Goal: Information Seeking & Learning: Find contact information

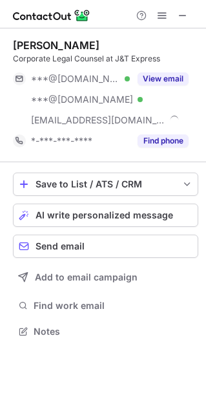
scroll to position [6, 6]
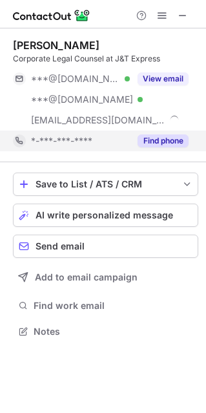
click at [170, 142] on button "Find phone" at bounding box center [163, 140] width 51 height 13
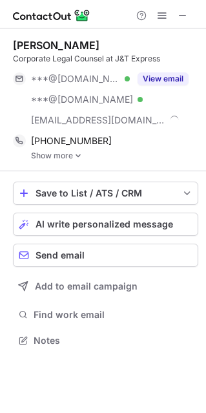
scroll to position [331, 206]
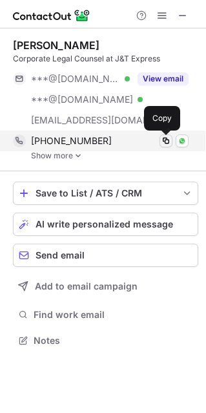
click at [162, 140] on span at bounding box center [166, 141] width 10 height 10
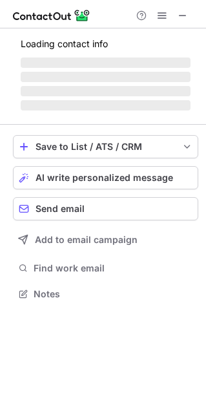
scroll to position [6, 6]
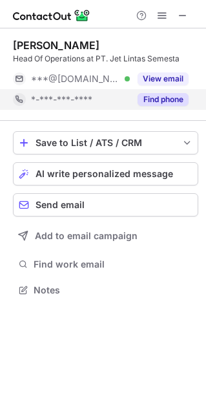
click at [171, 105] on button "Find phone" at bounding box center [163, 99] width 51 height 13
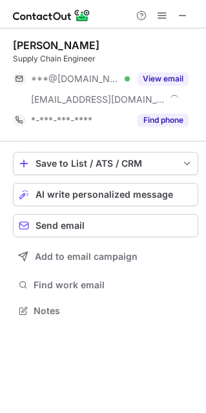
scroll to position [301, 206]
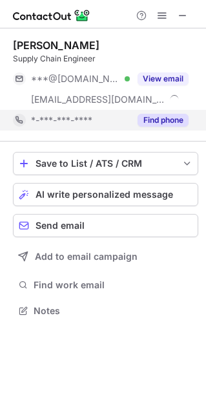
click at [174, 118] on button "Find phone" at bounding box center [163, 120] width 51 height 13
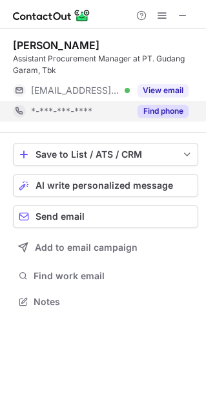
scroll to position [292, 206]
click at [162, 109] on button "Find phone" at bounding box center [163, 111] width 51 height 13
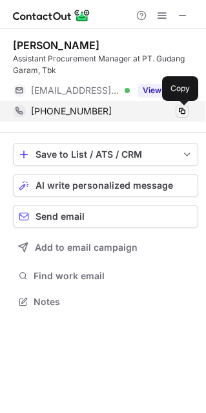
click at [183, 112] on span at bounding box center [182, 111] width 10 height 10
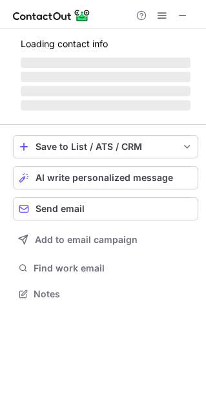
scroll to position [6, 6]
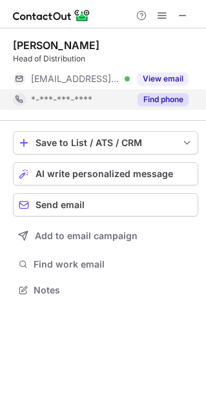
click at [176, 90] on div "Find phone" at bounding box center [159, 99] width 59 height 21
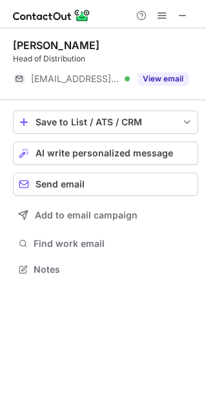
scroll to position [280, 206]
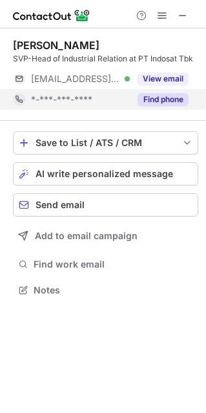
click at [169, 96] on div "Find phone" at bounding box center [159, 99] width 59 height 21
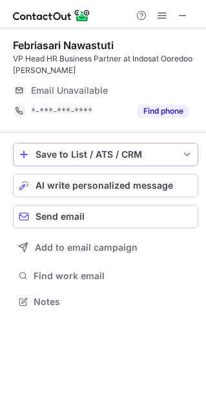
scroll to position [292, 206]
click at [160, 76] on div "Febriasari Nawastuti VP Head HR Business Partner at [GEOGRAPHIC_DATA] Ooredoo […" at bounding box center [105, 80] width 185 height 83
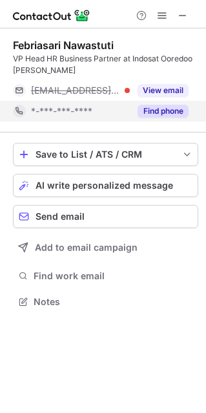
click at [165, 110] on button "Find phone" at bounding box center [163, 111] width 51 height 13
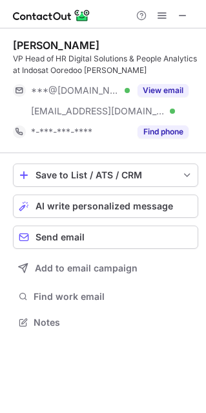
scroll to position [313, 206]
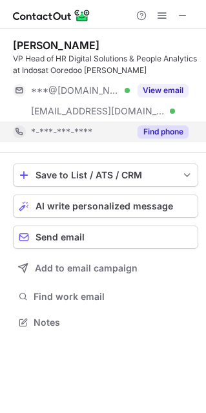
click at [174, 132] on button "Find phone" at bounding box center [163, 131] width 51 height 13
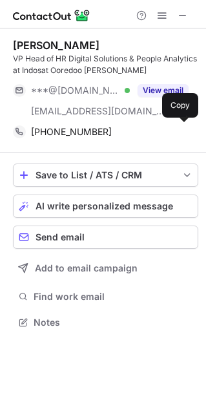
click at [173, 132] on div "[PHONE_NUMBER]" at bounding box center [110, 132] width 158 height 12
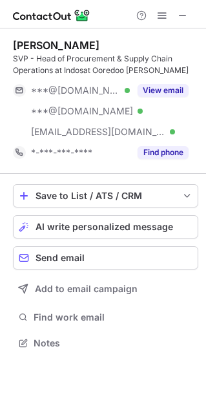
scroll to position [333, 206]
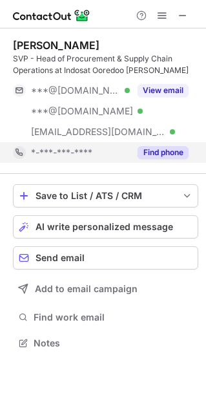
click at [146, 153] on button "Find phone" at bounding box center [163, 152] width 51 height 13
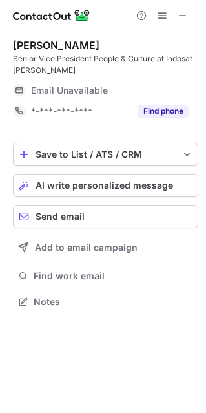
scroll to position [313, 206]
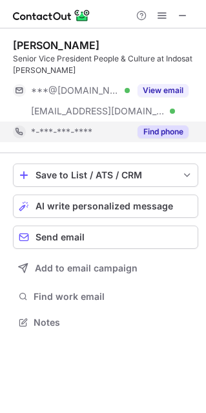
click at [165, 127] on button "Find phone" at bounding box center [163, 131] width 51 height 13
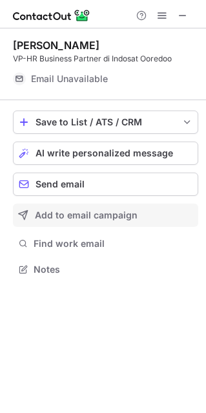
scroll to position [301, 206]
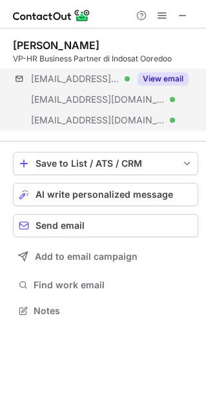
click at [171, 124] on div "[EMAIL_ADDRESS][DOMAIN_NAME] Verified [EMAIL_ADDRESS][DOMAIN_NAME] Verified [EM…" at bounding box center [105, 99] width 185 height 62
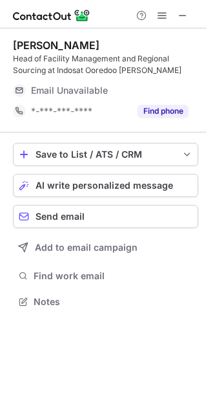
scroll to position [333, 206]
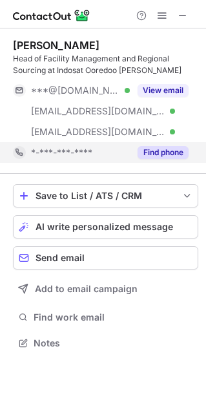
click at [158, 158] on button "Find phone" at bounding box center [163, 152] width 51 height 13
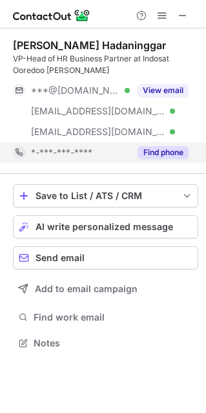
click at [182, 151] on button "Find phone" at bounding box center [163, 152] width 51 height 13
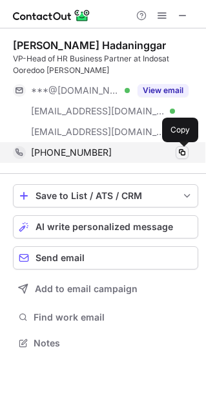
click at [187, 154] on button at bounding box center [182, 152] width 13 height 13
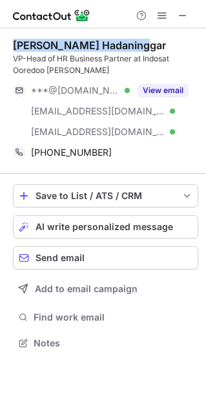
drag, startPoint x: 12, startPoint y: 43, endPoint x: 142, endPoint y: 49, distance: 130.1
click at [142, 49] on div "Umi Latifa Hadaninggar VP-Head of HR Business Partner at [GEOGRAPHIC_DATA] Oore…" at bounding box center [103, 195] width 206 height 334
copy div "[PERSON_NAME] Hadaninggar"
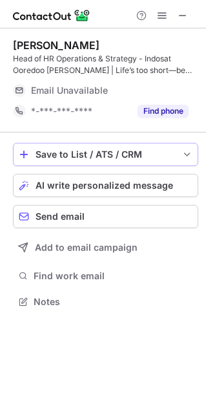
scroll to position [313, 206]
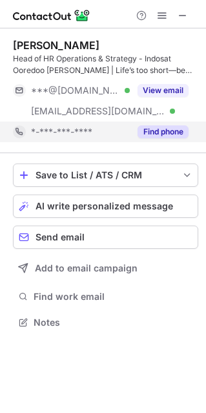
click at [162, 132] on button "Find phone" at bounding box center [163, 131] width 51 height 13
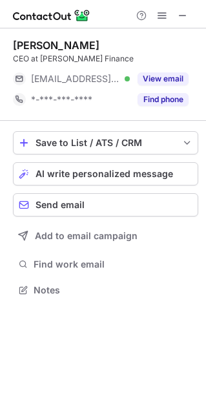
scroll to position [280, 206]
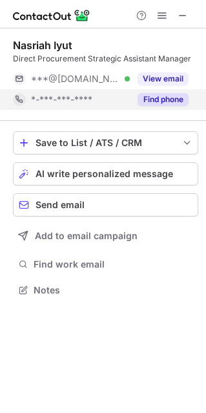
click at [165, 102] on button "Find phone" at bounding box center [163, 99] width 51 height 13
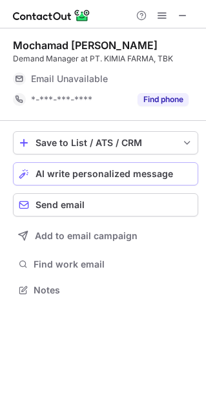
scroll to position [301, 206]
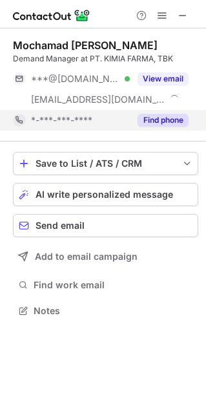
click at [176, 113] on div "Find phone" at bounding box center [159, 120] width 59 height 21
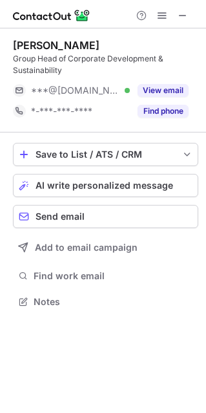
scroll to position [292, 206]
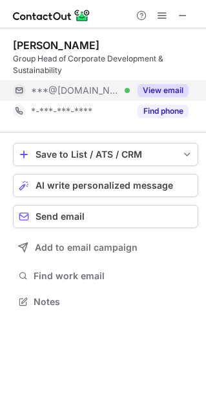
click at [161, 100] on div "View email" at bounding box center [159, 90] width 59 height 21
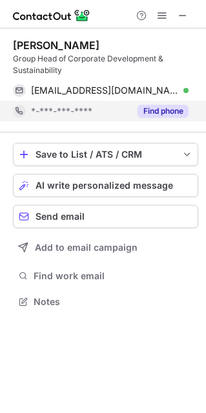
click at [165, 116] on button "Find phone" at bounding box center [163, 111] width 51 height 13
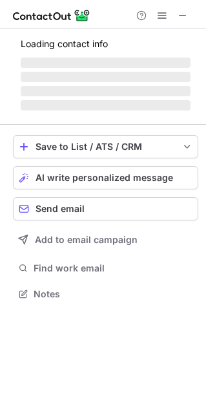
scroll to position [301, 206]
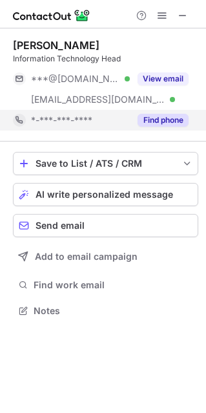
click at [171, 127] on div "Find phone" at bounding box center [159, 120] width 59 height 21
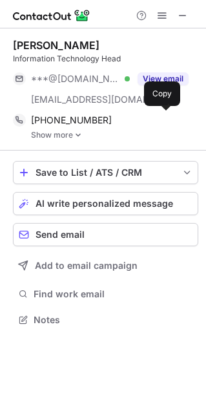
scroll to position [310, 206]
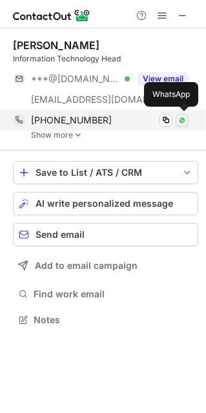
click at [186, 124] on button at bounding box center [182, 120] width 13 height 13
click at [163, 115] on span at bounding box center [166, 120] width 10 height 10
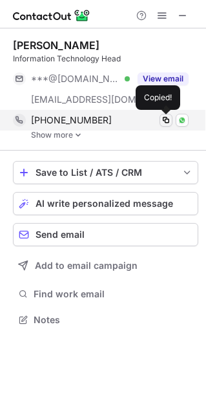
click at [163, 120] on span at bounding box center [166, 120] width 10 height 10
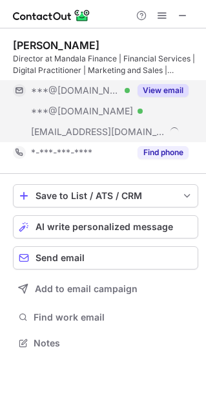
scroll to position [333, 206]
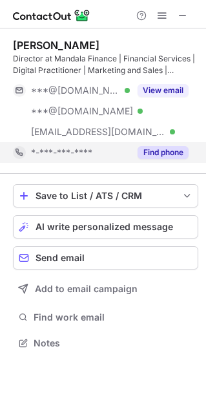
click at [171, 160] on div "Find phone" at bounding box center [159, 152] width 59 height 21
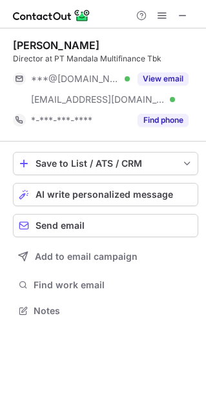
scroll to position [301, 206]
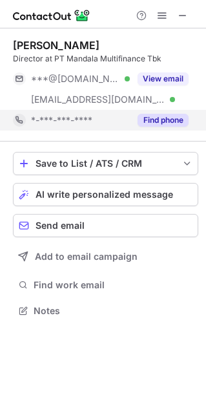
click at [155, 120] on button "Find phone" at bounding box center [163, 120] width 51 height 13
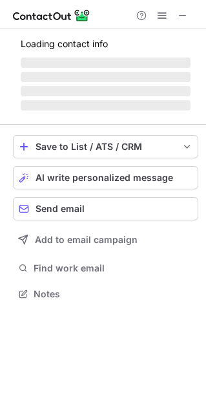
scroll to position [333, 206]
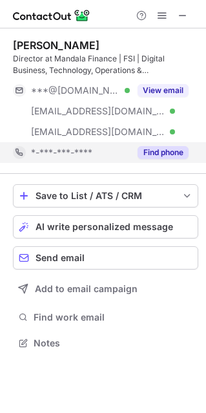
click at [169, 150] on button "Find phone" at bounding box center [163, 152] width 51 height 13
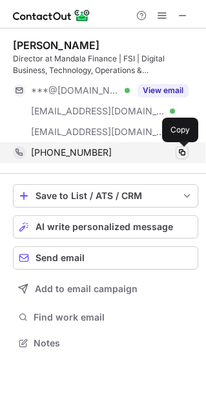
click at [183, 156] on span at bounding box center [182, 152] width 10 height 10
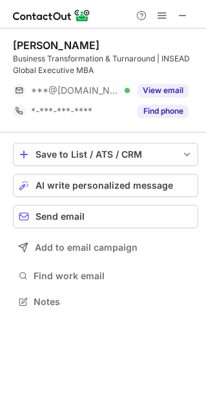
scroll to position [292, 206]
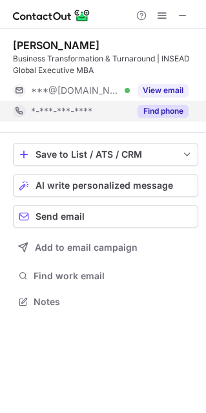
click at [161, 106] on button "Find phone" at bounding box center [163, 111] width 51 height 13
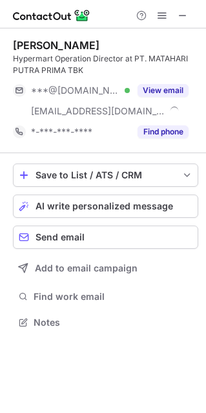
scroll to position [313, 206]
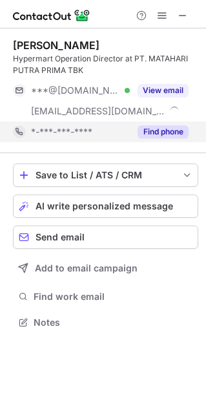
click at [171, 131] on button "Find phone" at bounding box center [163, 131] width 51 height 13
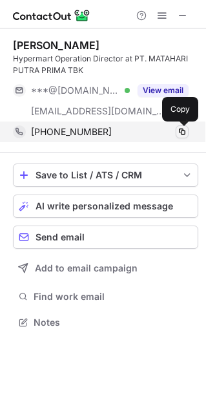
click at [176, 134] on button at bounding box center [182, 131] width 13 height 13
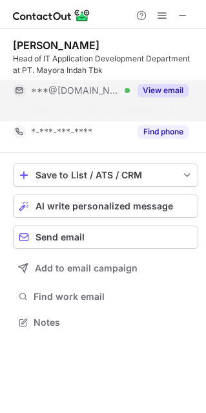
scroll to position [292, 206]
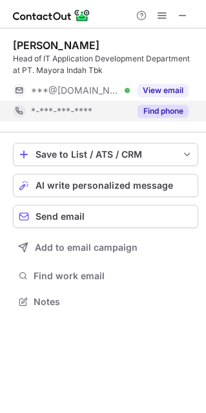
click at [175, 115] on button "Find phone" at bounding box center [163, 111] width 51 height 13
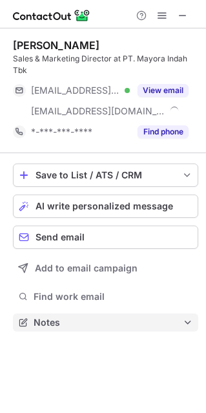
scroll to position [313, 206]
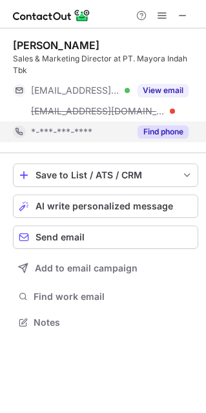
click at [166, 128] on button "Find phone" at bounding box center [163, 131] width 51 height 13
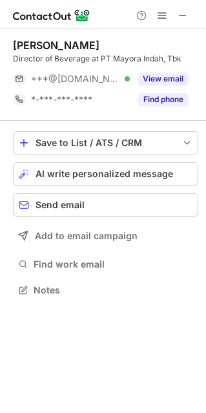
scroll to position [6, 6]
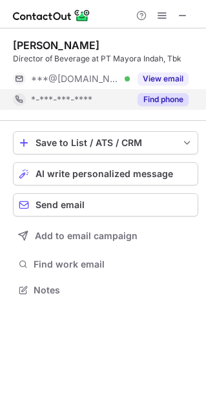
click at [171, 93] on button "Find phone" at bounding box center [163, 99] width 51 height 13
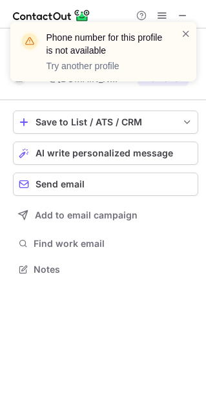
scroll to position [260, 206]
click at [185, 35] on span at bounding box center [186, 33] width 10 height 13
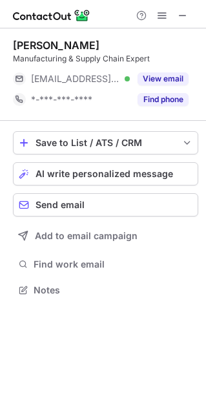
scroll to position [6, 6]
click at [174, 99] on button "Find phone" at bounding box center [163, 99] width 51 height 13
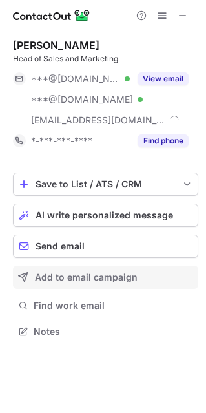
scroll to position [322, 206]
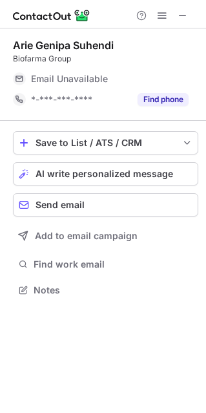
scroll to position [280, 206]
